Goal: Submit feedback/report problem: Leave review/rating

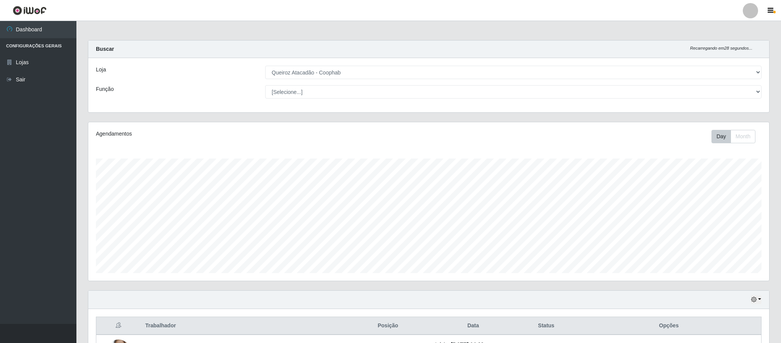
select select "463"
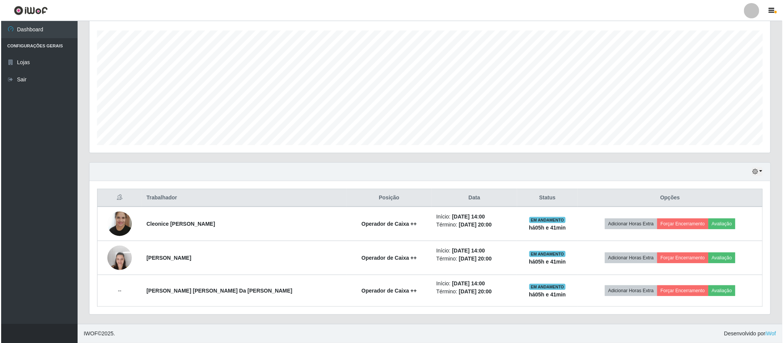
scroll to position [159, 680]
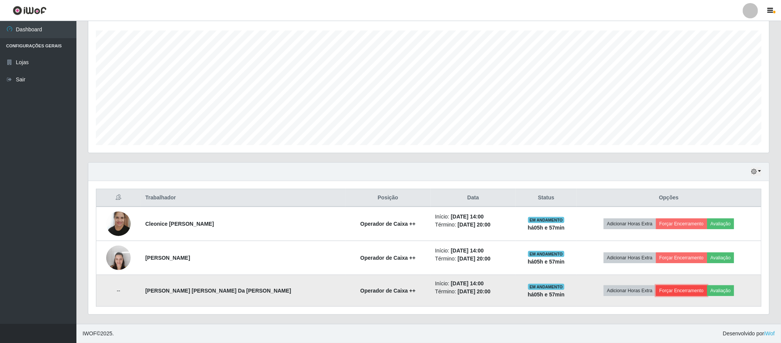
click at [681, 291] on button "Forçar Encerramento" at bounding box center [681, 290] width 51 height 11
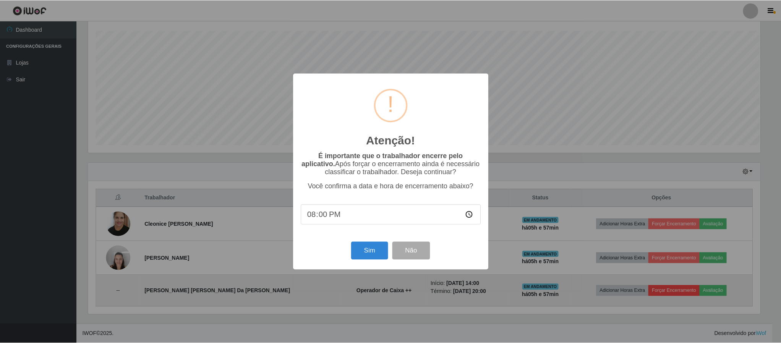
scroll to position [159, 674]
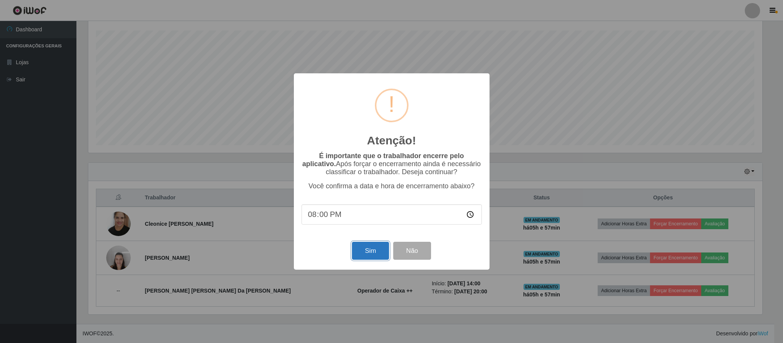
click at [359, 254] on button "Sim" at bounding box center [370, 251] width 37 height 18
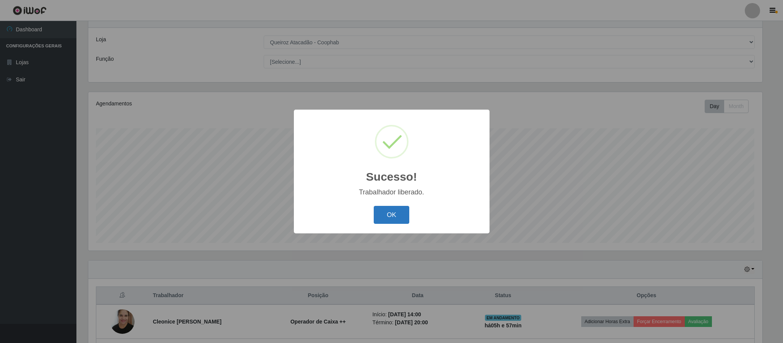
click at [389, 218] on button "OK" at bounding box center [392, 215] width 36 height 18
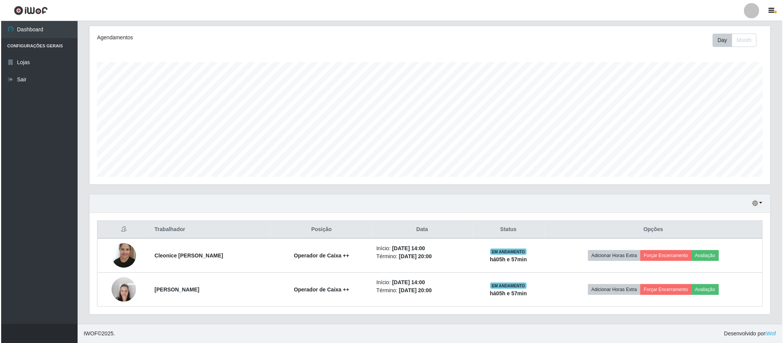
scroll to position [99, 0]
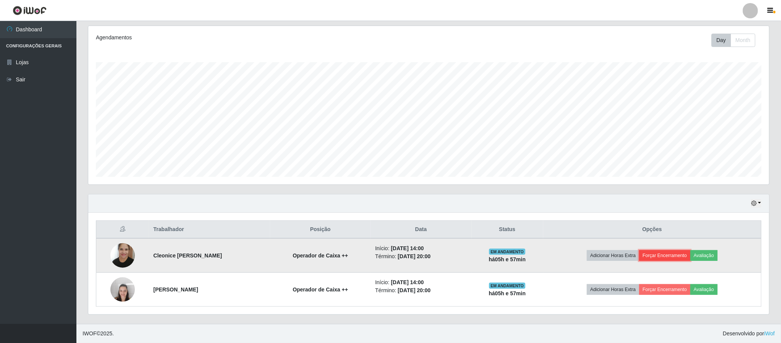
click at [676, 253] on button "Forçar Encerramento" at bounding box center [664, 255] width 51 height 11
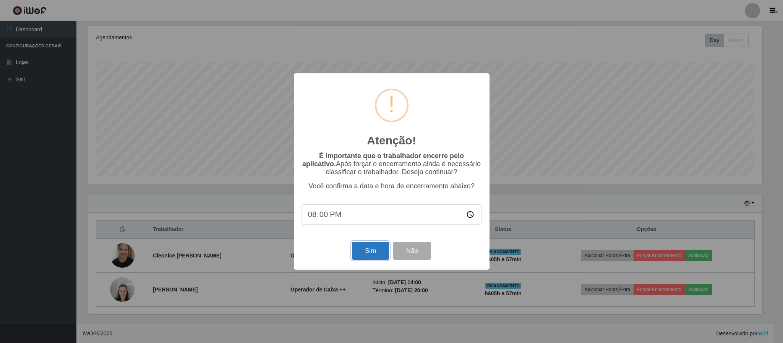
click at [366, 254] on button "Sim" at bounding box center [370, 251] width 37 height 18
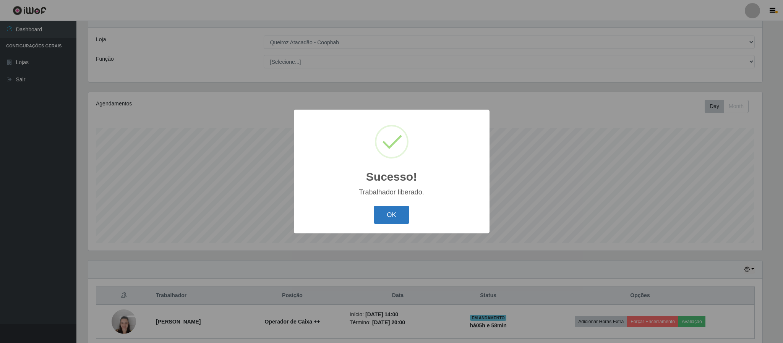
click at [389, 212] on button "OK" at bounding box center [392, 215] width 36 height 18
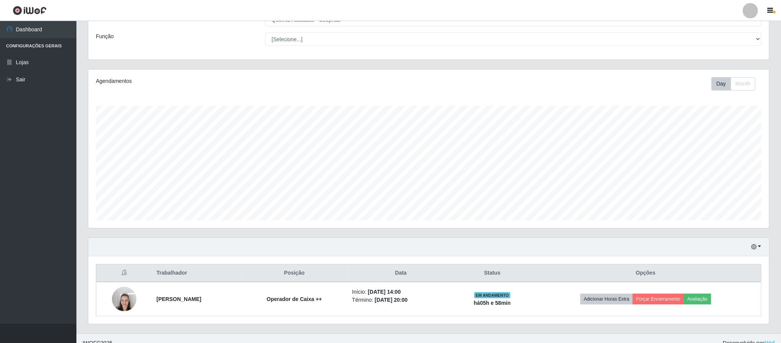
scroll to position [65, 0]
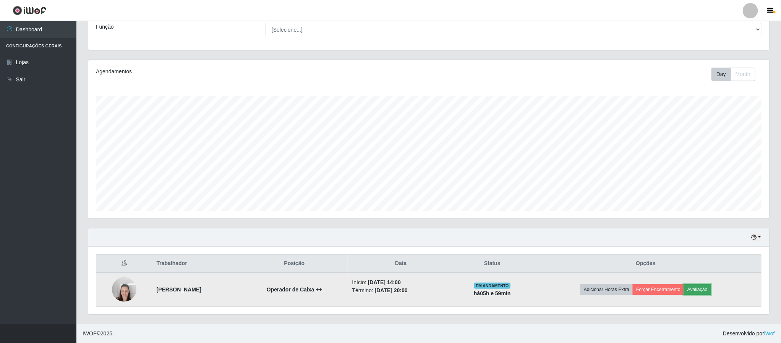
click at [704, 288] on button "Avaliação" at bounding box center [697, 289] width 27 height 11
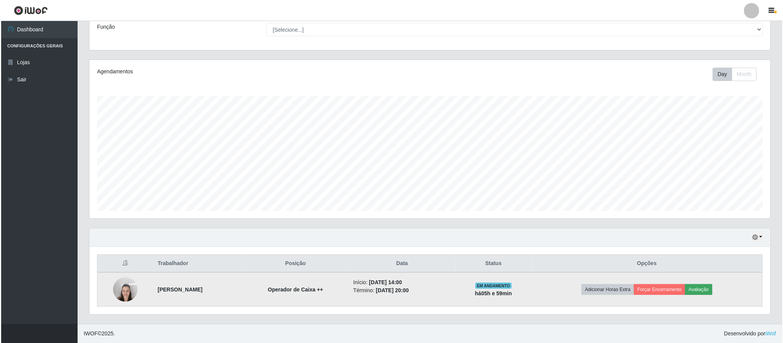
scroll to position [159, 674]
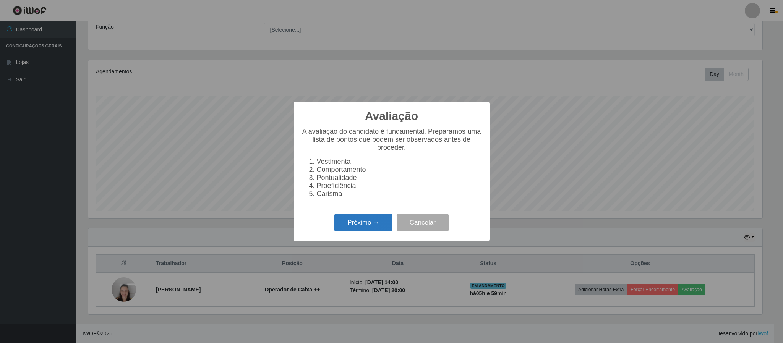
click at [357, 222] on button "Próximo →" at bounding box center [363, 223] width 58 height 18
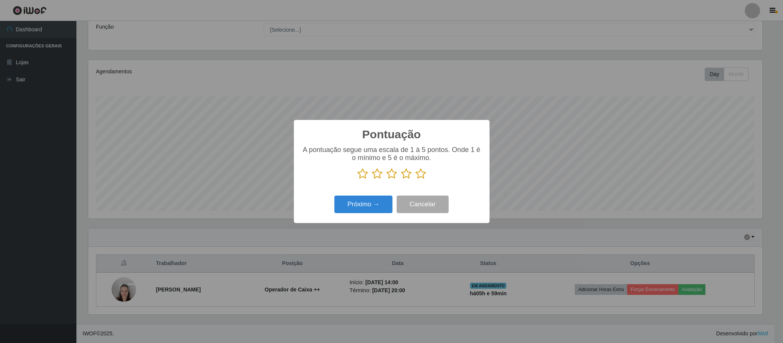
click at [419, 176] on icon at bounding box center [420, 173] width 11 height 11
click at [415, 180] on input "radio" at bounding box center [415, 180] width 0 height 0
click at [371, 206] on button "Próximo →" at bounding box center [363, 205] width 58 height 18
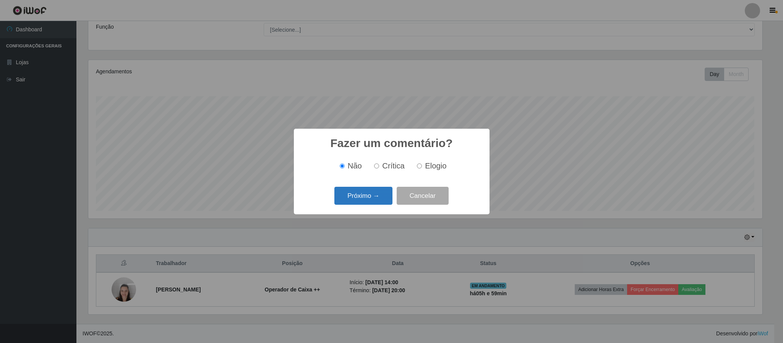
click at [375, 198] on button "Próximo →" at bounding box center [363, 196] width 58 height 18
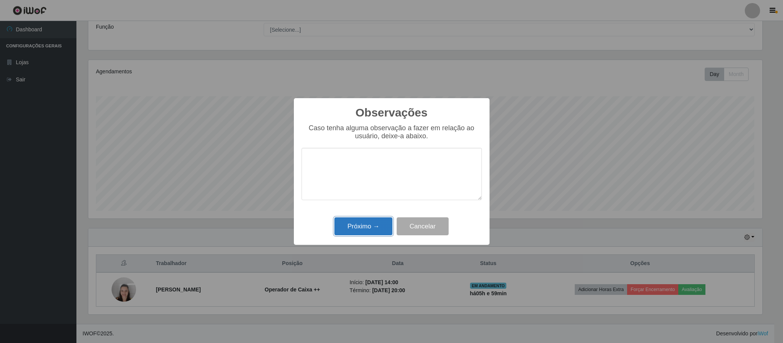
click at [378, 226] on button "Próximo →" at bounding box center [363, 226] width 58 height 18
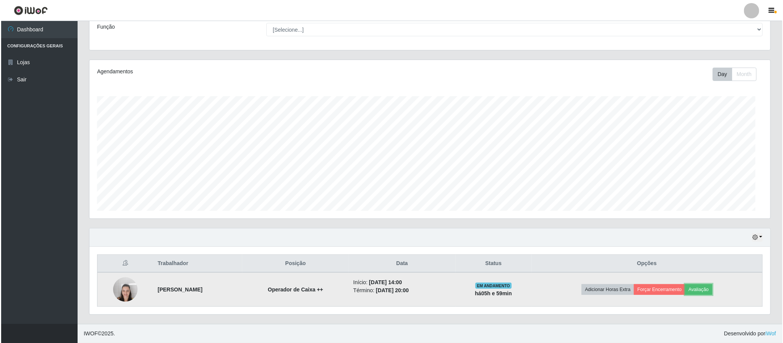
scroll to position [159, 680]
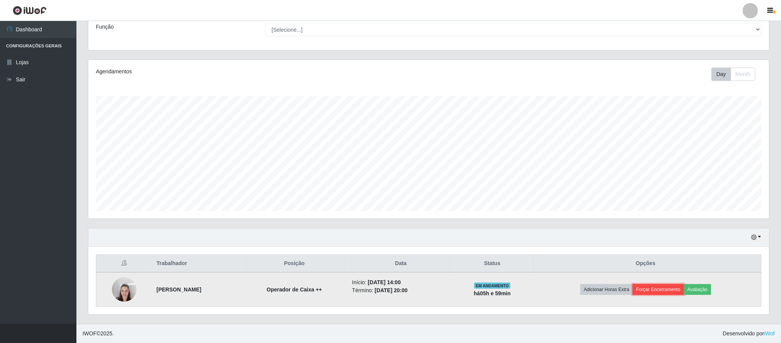
click at [655, 291] on button "Forçar Encerramento" at bounding box center [658, 289] width 51 height 11
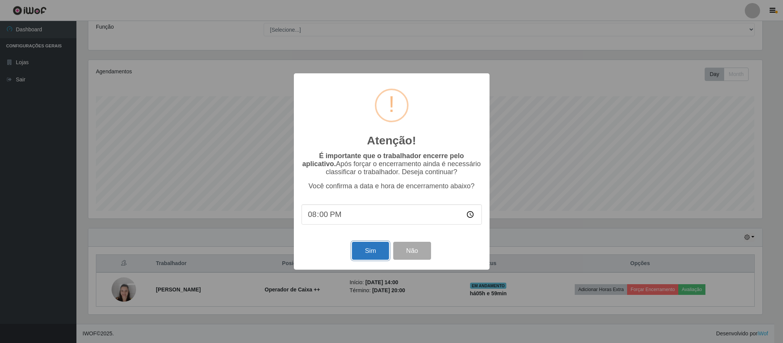
click at [362, 248] on button "Sim" at bounding box center [370, 251] width 37 height 18
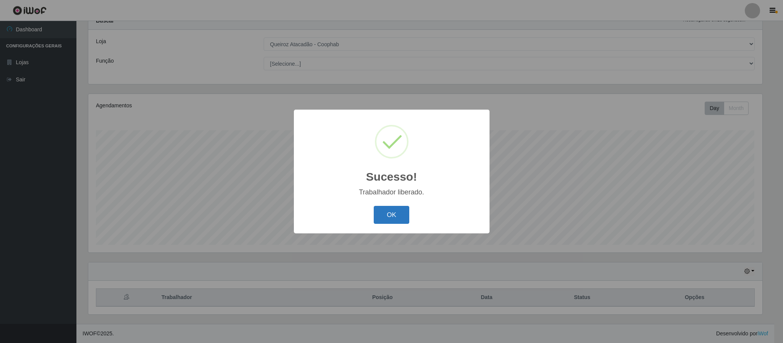
click at [378, 219] on button "OK" at bounding box center [392, 215] width 36 height 18
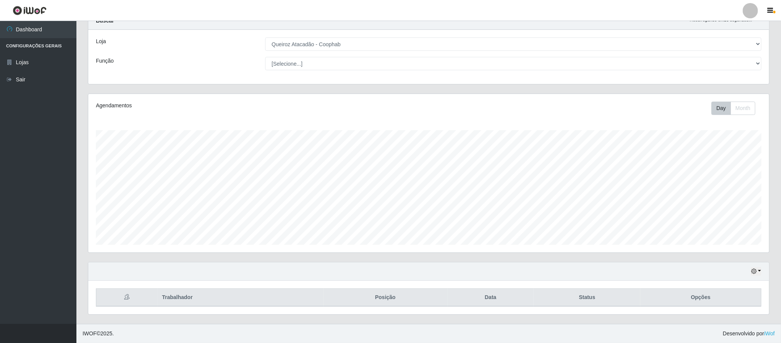
scroll to position [159, 680]
